Goal: Information Seeking & Learning: Learn about a topic

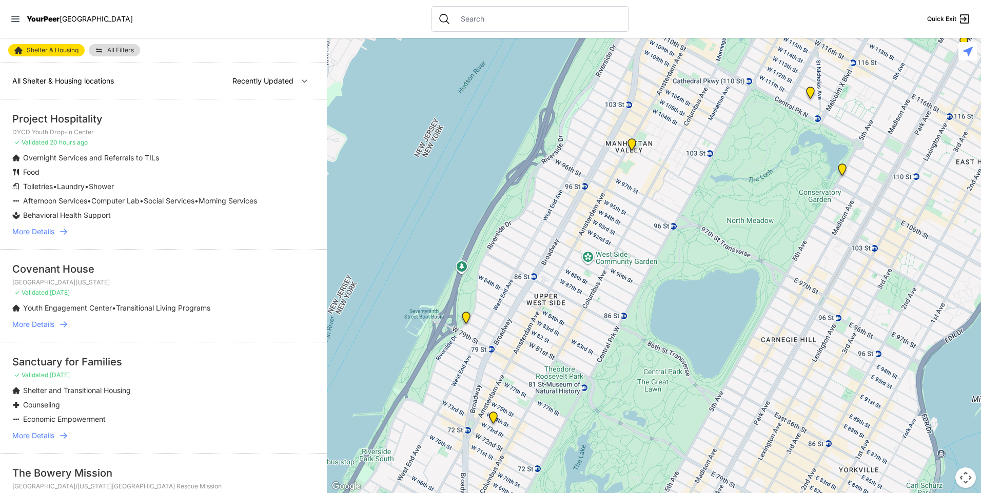
click at [72, 81] on span "All Shelter & Housing locations" at bounding box center [63, 80] width 102 height 9
click at [86, 82] on span "All Shelter & Housing locations" at bounding box center [63, 80] width 102 height 9
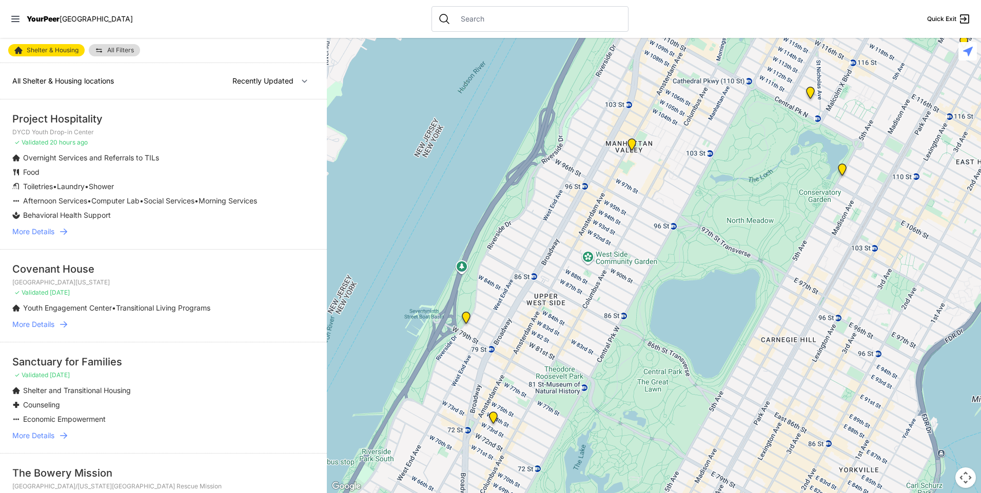
click at [86, 82] on span "All Shelter & Housing locations" at bounding box center [63, 80] width 102 height 9
drag, startPoint x: 86, startPoint y: 82, endPoint x: 162, endPoint y: 93, distance: 77.3
click at [162, 93] on div "All Shelter & Housing locations Nearby Recently Updated Most Services" at bounding box center [163, 81] width 327 height 36
click at [122, 46] on link "All Filters" at bounding box center [114, 50] width 51 height 12
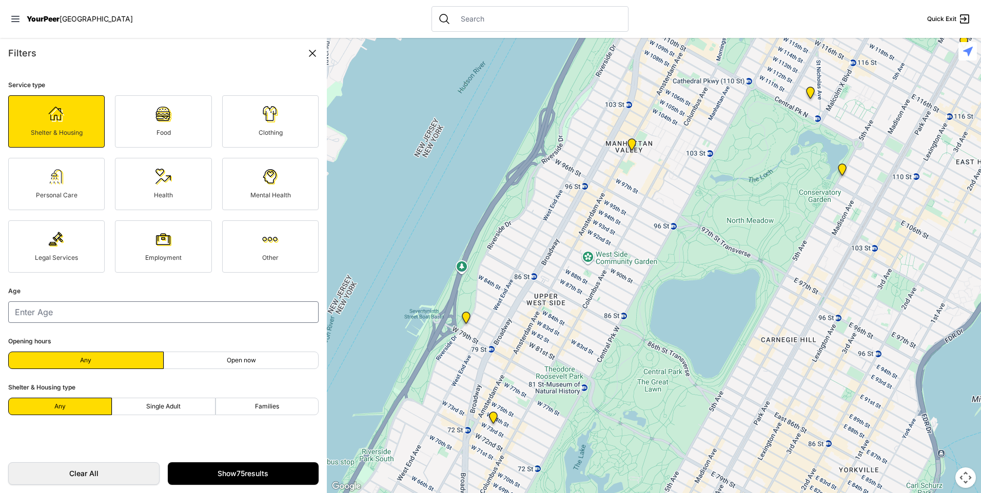
click at [489, 39] on div at bounding box center [654, 265] width 654 height 455
click at [265, 258] on span "Other" at bounding box center [270, 258] width 16 height 8
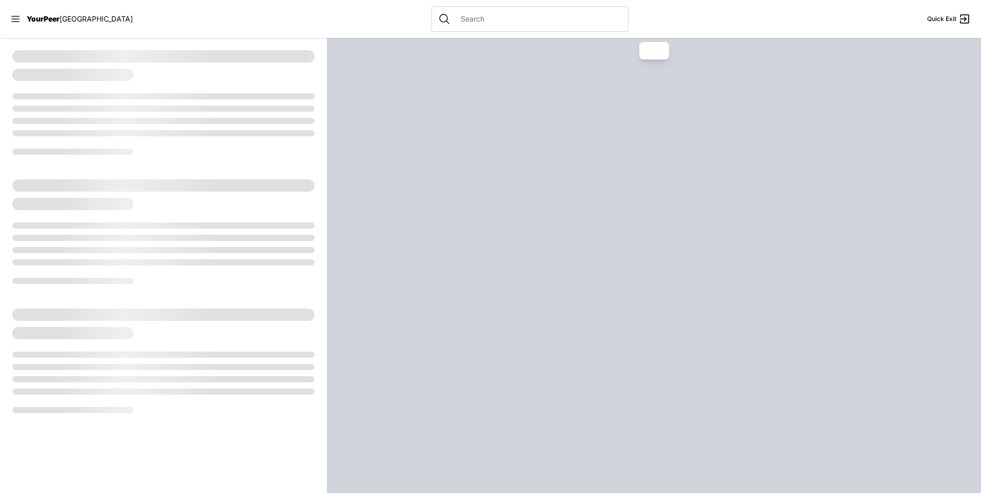
select select "recentlyUpdated"
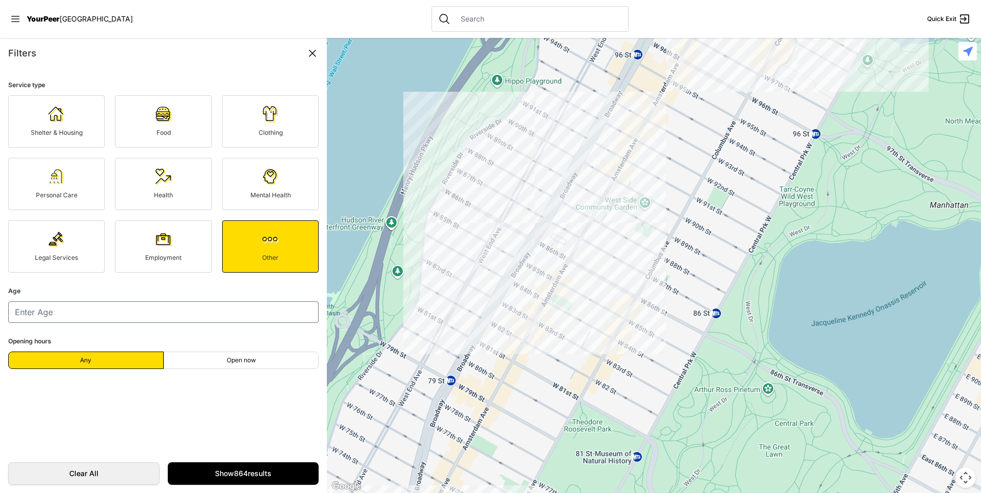
click at [35, 105] on link "Shelter & Housing" at bounding box center [56, 121] width 96 height 52
select select "recentlyUpdated"
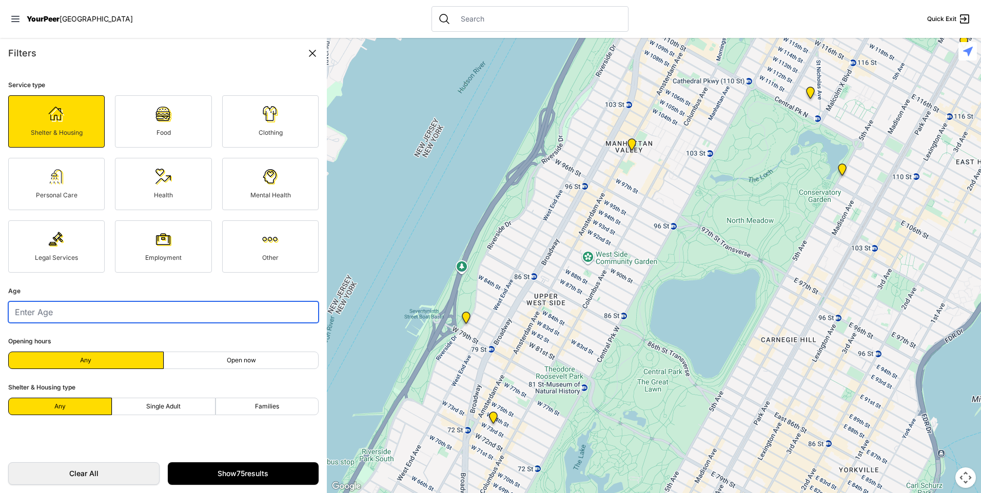
click at [72, 323] on input "number" at bounding box center [163, 313] width 310 height 22
click at [152, 384] on fieldset "Shelter & Housing type Any Single Adult Families" at bounding box center [163, 399] width 310 height 34
